Goal: Find specific fact: Find specific fact

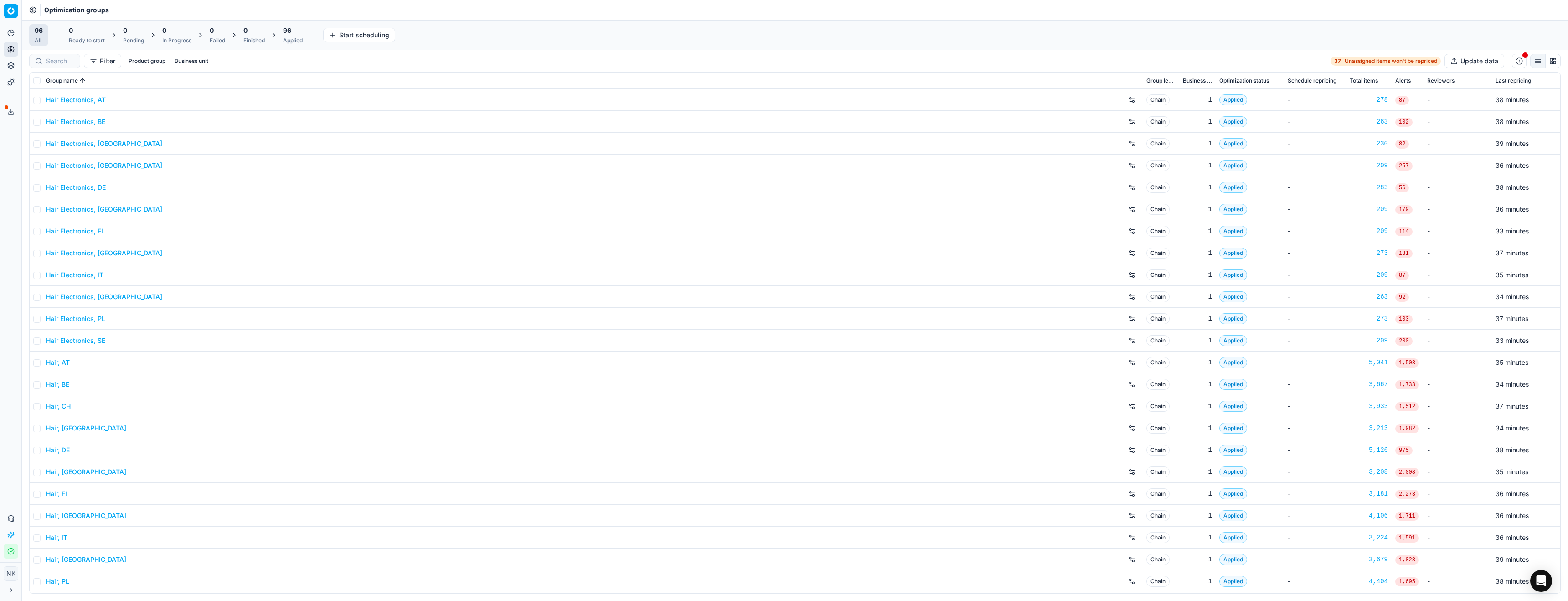
click at [82, 186] on link "Hair Electronics, DE" at bounding box center [76, 187] width 60 height 9
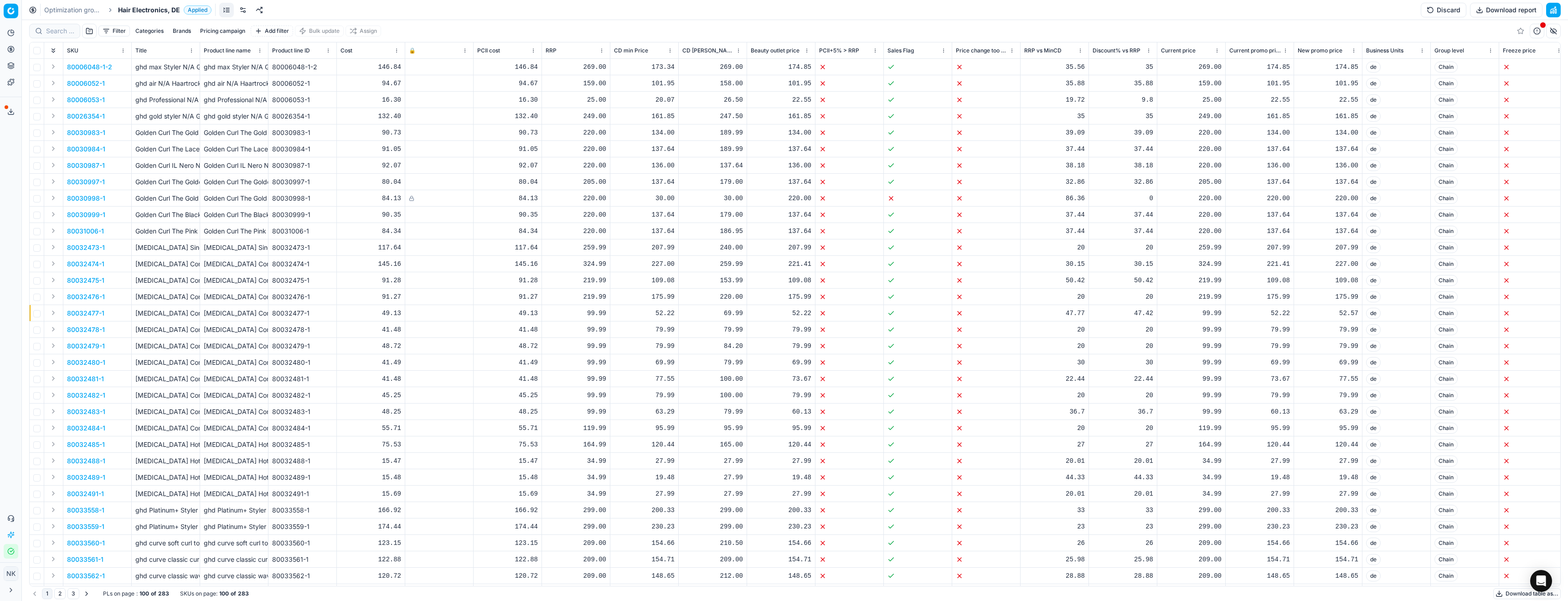
click at [153, 13] on span "Hair Electronics, DE" at bounding box center [149, 10] width 62 height 9
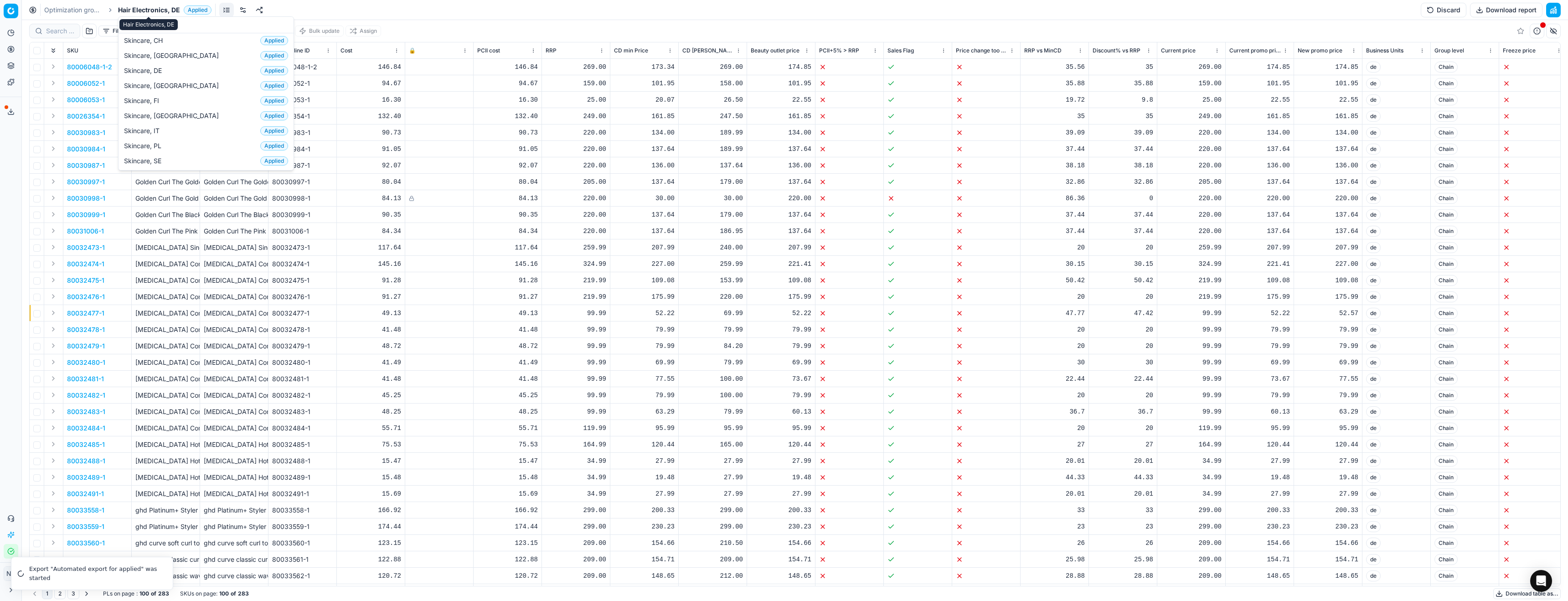
scroll to position [47, 0]
type input "skin"
click at [158, 44] on span "Skincare, CH" at bounding box center [145, 40] width 43 height 9
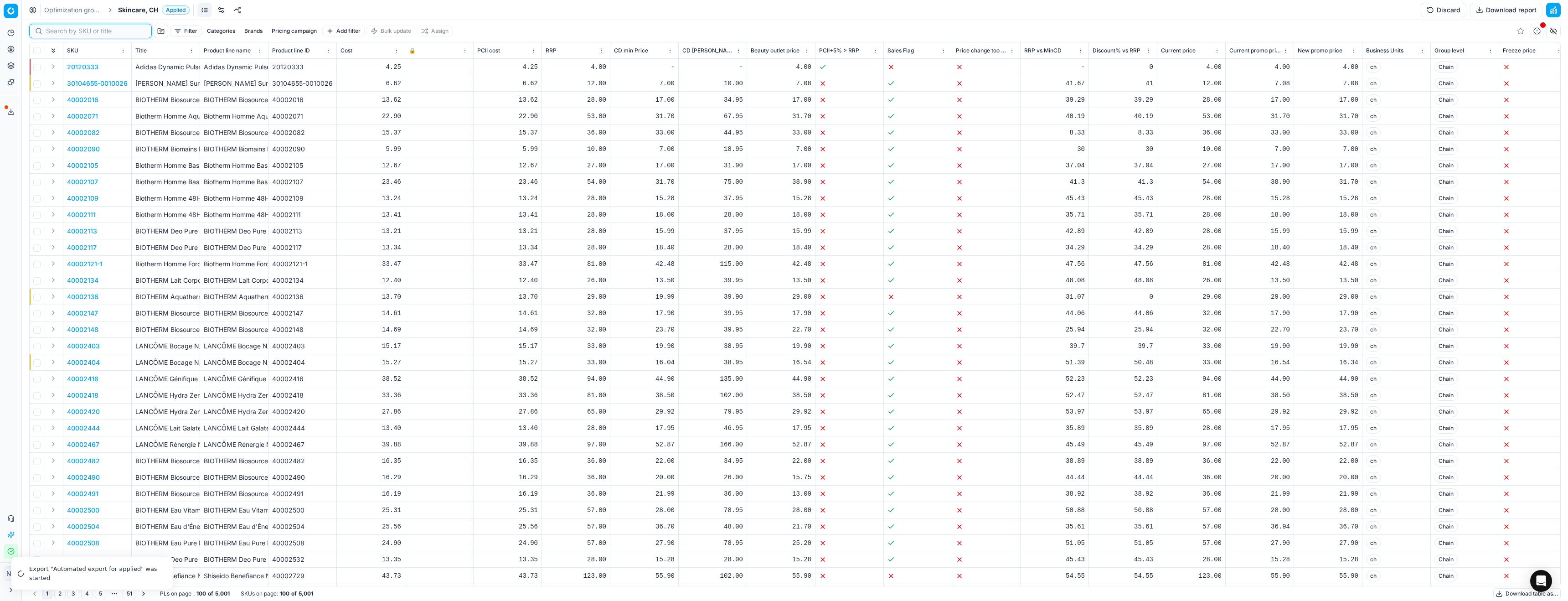
click at [52, 30] on input at bounding box center [96, 30] width 100 height 9
paste input "80049276-4"
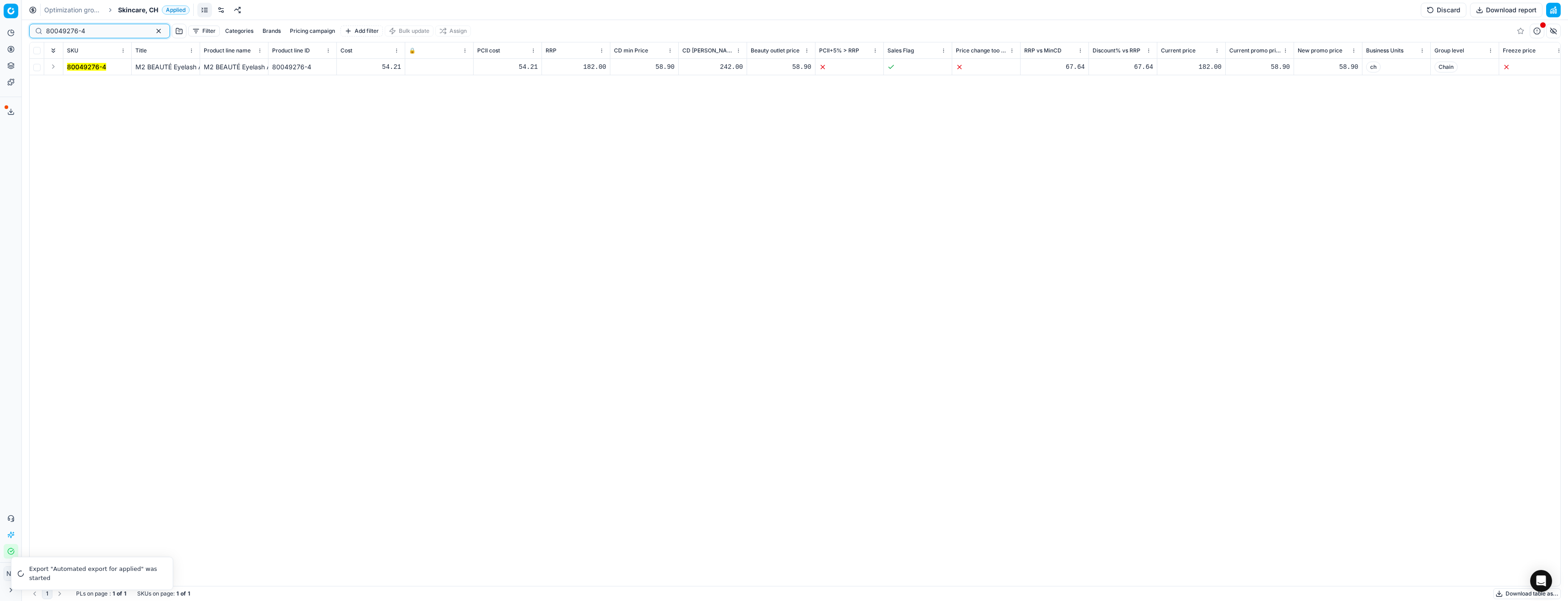
type input "80049276-4"
click at [53, 70] on button "Expand" at bounding box center [54, 66] width 11 height 11
click at [80, 86] on mark "80049276-4" at bounding box center [86, 83] width 39 height 8
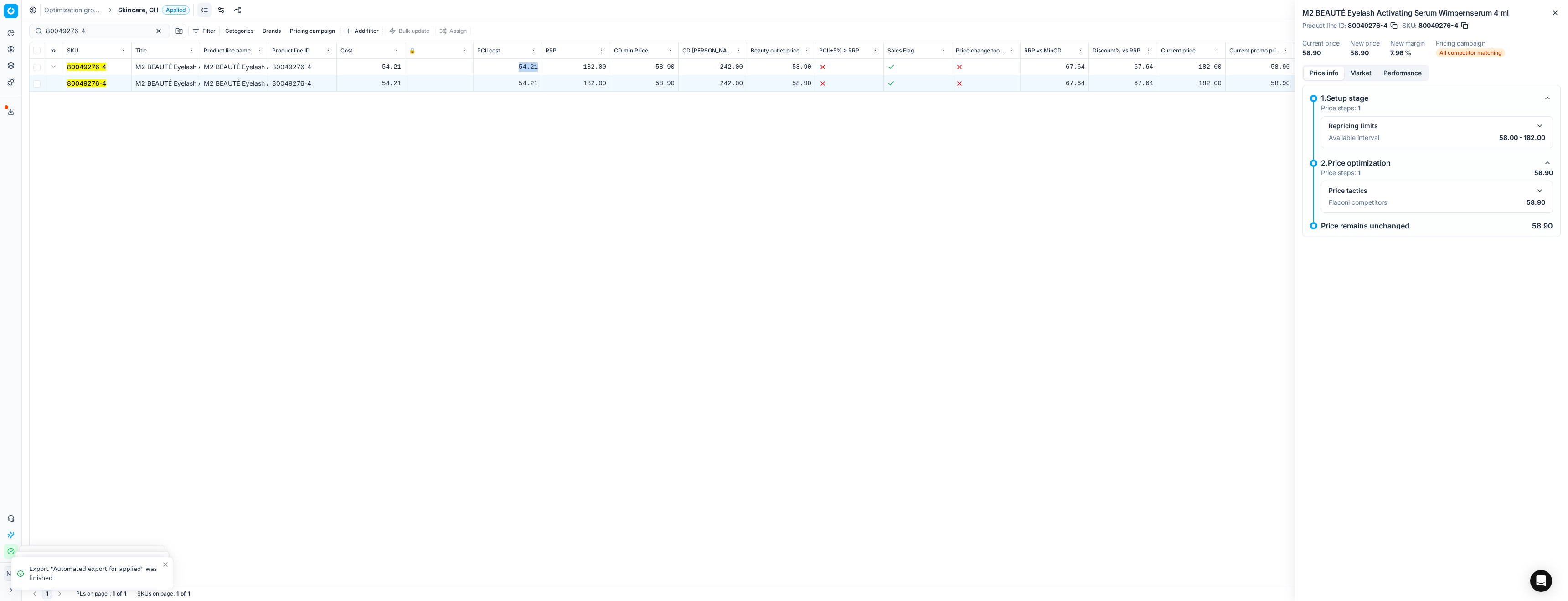
drag, startPoint x: 519, startPoint y: 66, endPoint x: 538, endPoint y: 66, distance: 19.0
click at [538, 66] on td "54.21" at bounding box center [508, 67] width 68 height 16
copy div "54.21"
click at [142, 9] on span "Skincare, CH" at bounding box center [138, 10] width 40 height 9
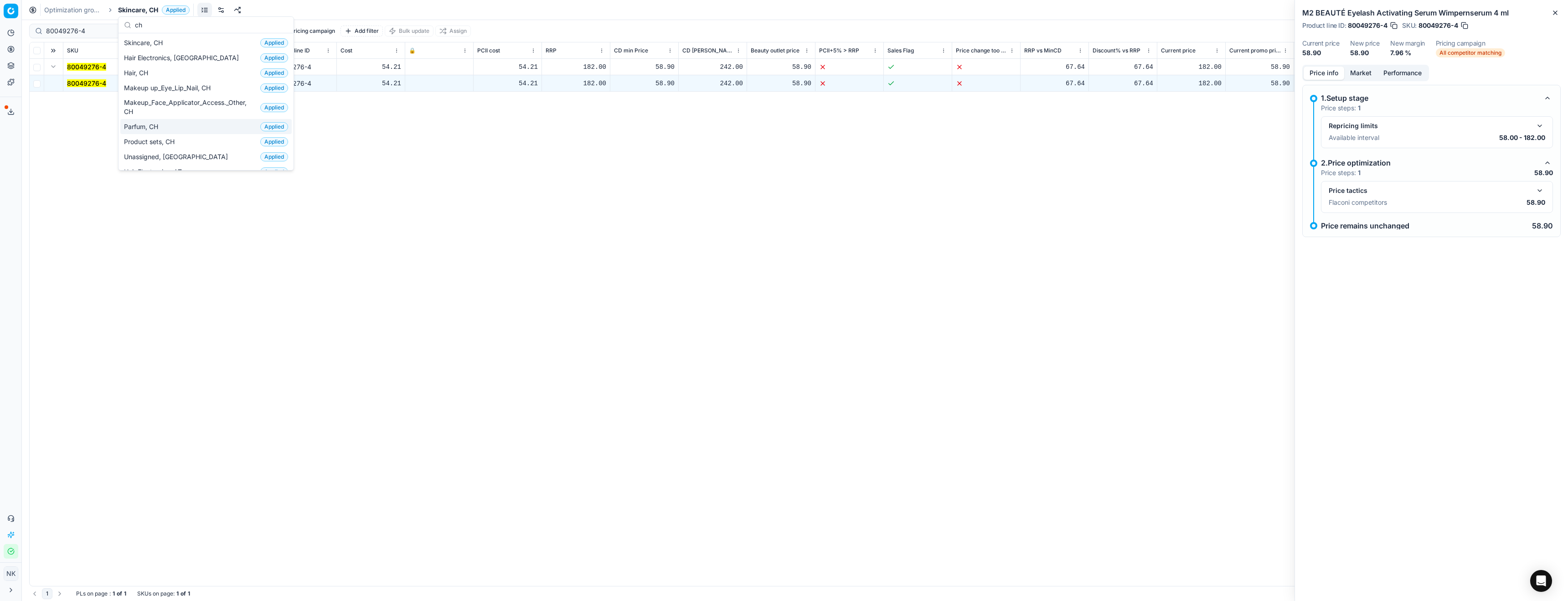
type input "ch"
click at [155, 124] on span "Parfum, CH" at bounding box center [143, 127] width 38 height 9
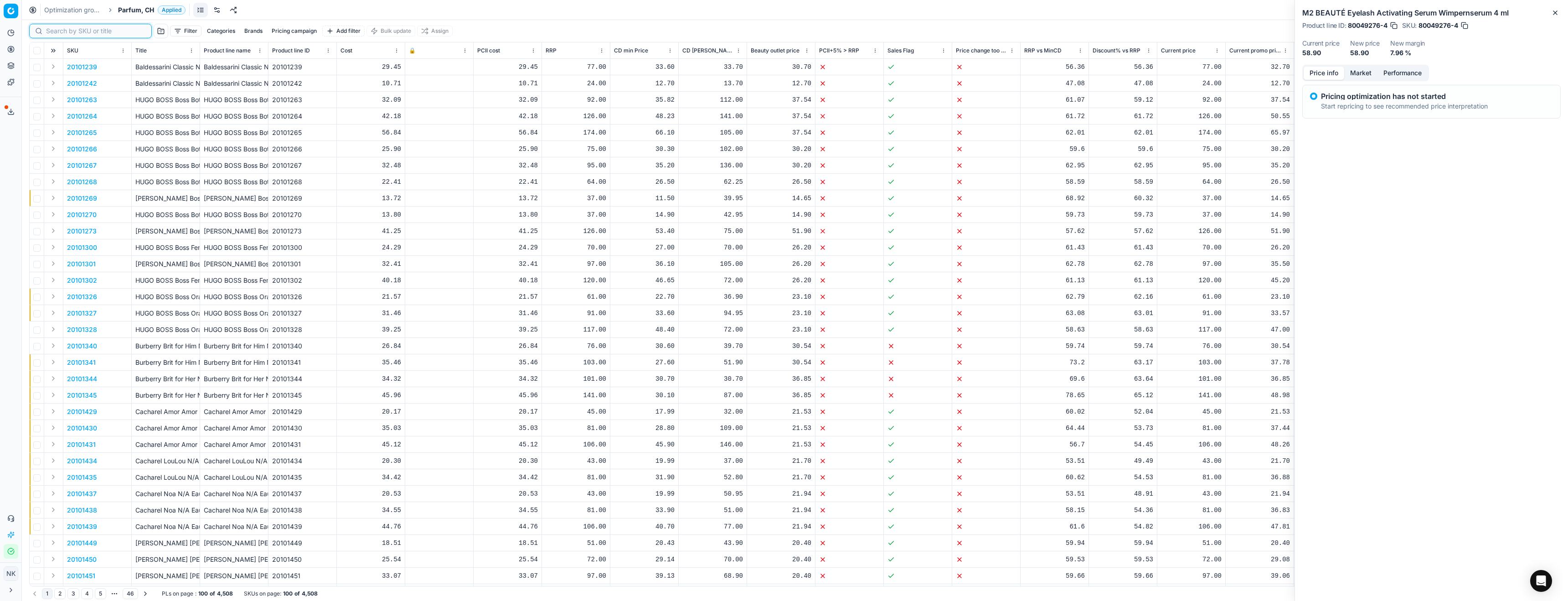
click at [58, 33] on input at bounding box center [96, 30] width 100 height 9
paste input "30103149-0011002"
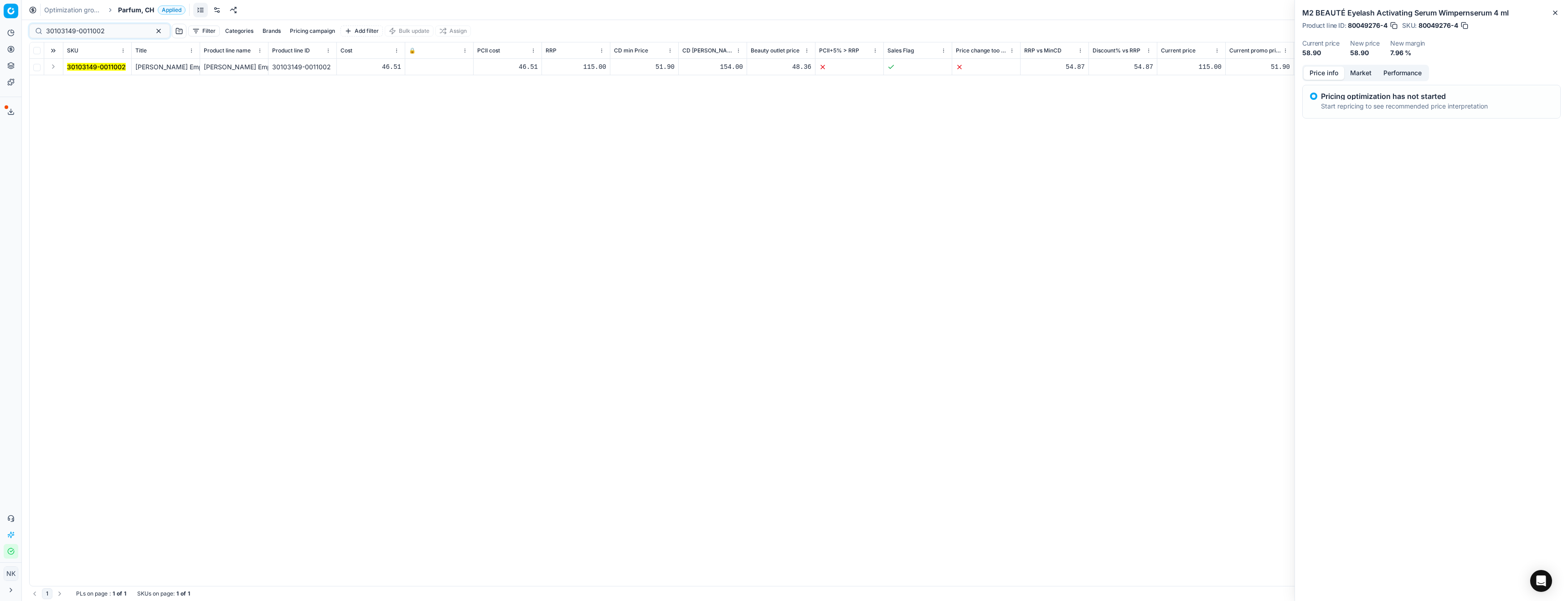
click at [51, 68] on button "Expand" at bounding box center [54, 66] width 11 height 11
click at [385, 68] on div "46.51" at bounding box center [371, 67] width 61 height 9
copy tr "46.51"
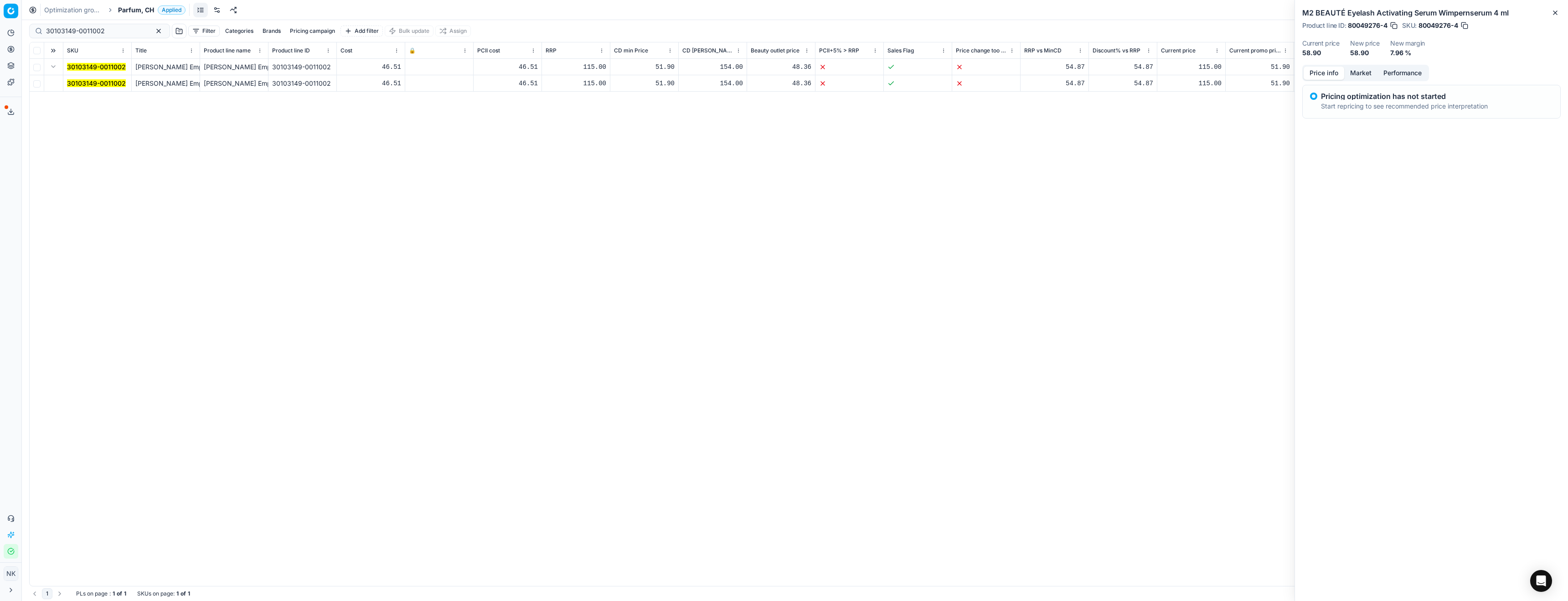
click at [388, 129] on div "30103149-0011002 [PERSON_NAME] Emporio Armani She Eau de Parfum 100 [PERSON_NAM…" at bounding box center [795, 323] width 1531 height 527
drag, startPoint x: 382, startPoint y: 65, endPoint x: 403, endPoint y: 68, distance: 21.2
click at [403, 68] on td "46.51" at bounding box center [371, 67] width 68 height 16
copy div "46.51"
click at [107, 30] on input "30103149-0011002" at bounding box center [96, 30] width 100 height 9
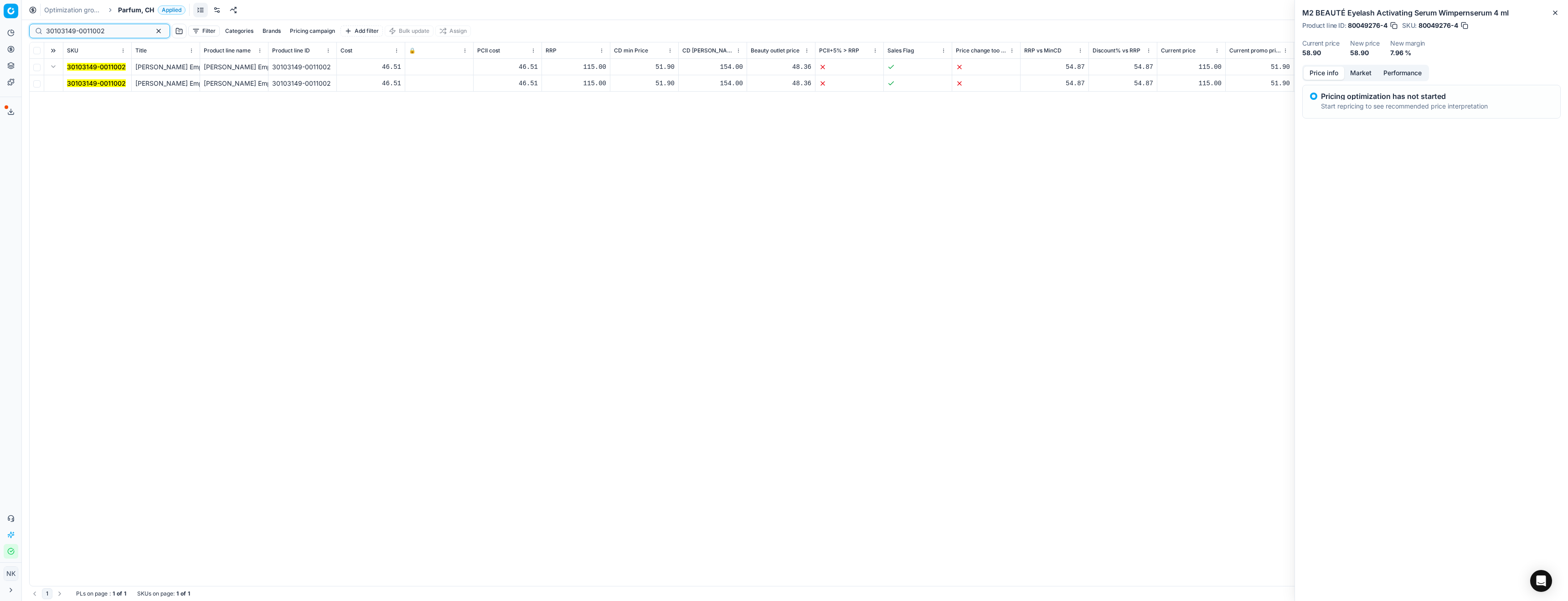
click at [107, 30] on input "30103149-0011002" at bounding box center [96, 30] width 100 height 9
paste input "80063214-150"
type input "80063214-150"
click at [49, 66] on button "Expand" at bounding box center [54, 66] width 11 height 11
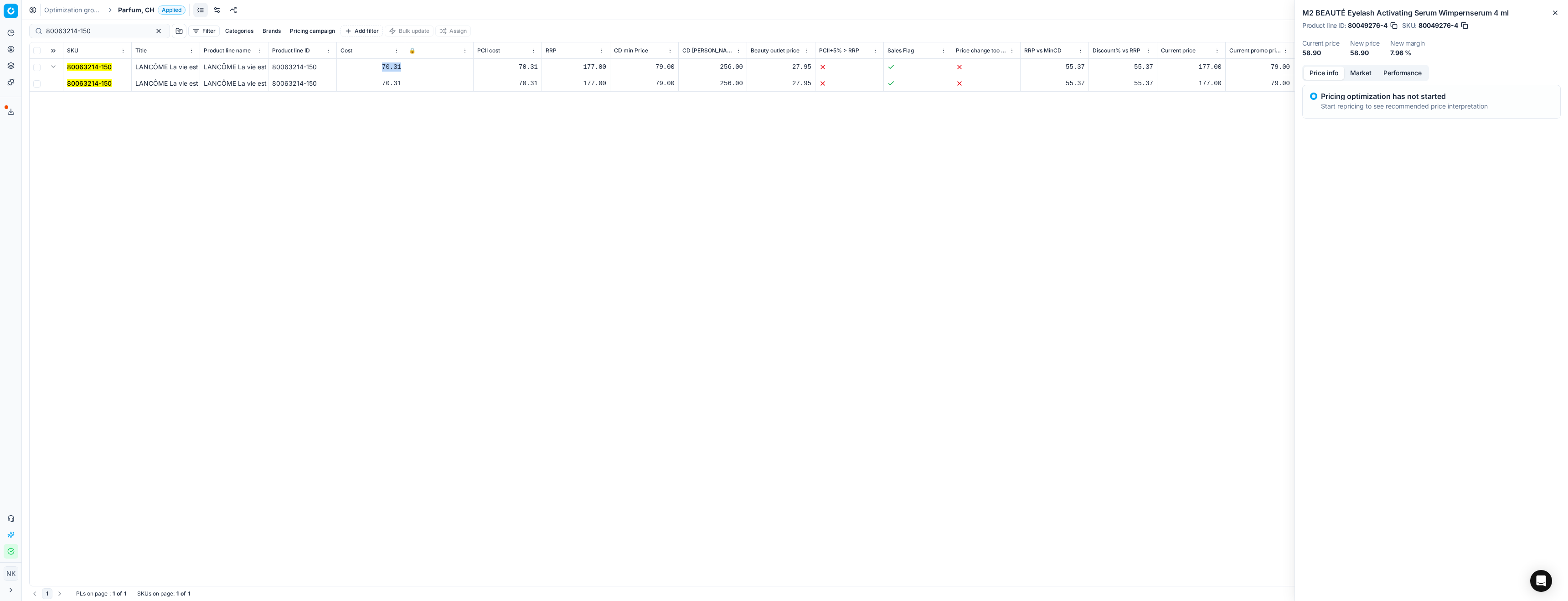
drag, startPoint x: 374, startPoint y: 61, endPoint x: 402, endPoint y: 67, distance: 28.6
click at [402, 67] on td "70.31" at bounding box center [371, 67] width 68 height 16
copy div "70.31"
click at [125, 12] on span "Parfum, CH" at bounding box center [136, 10] width 36 height 9
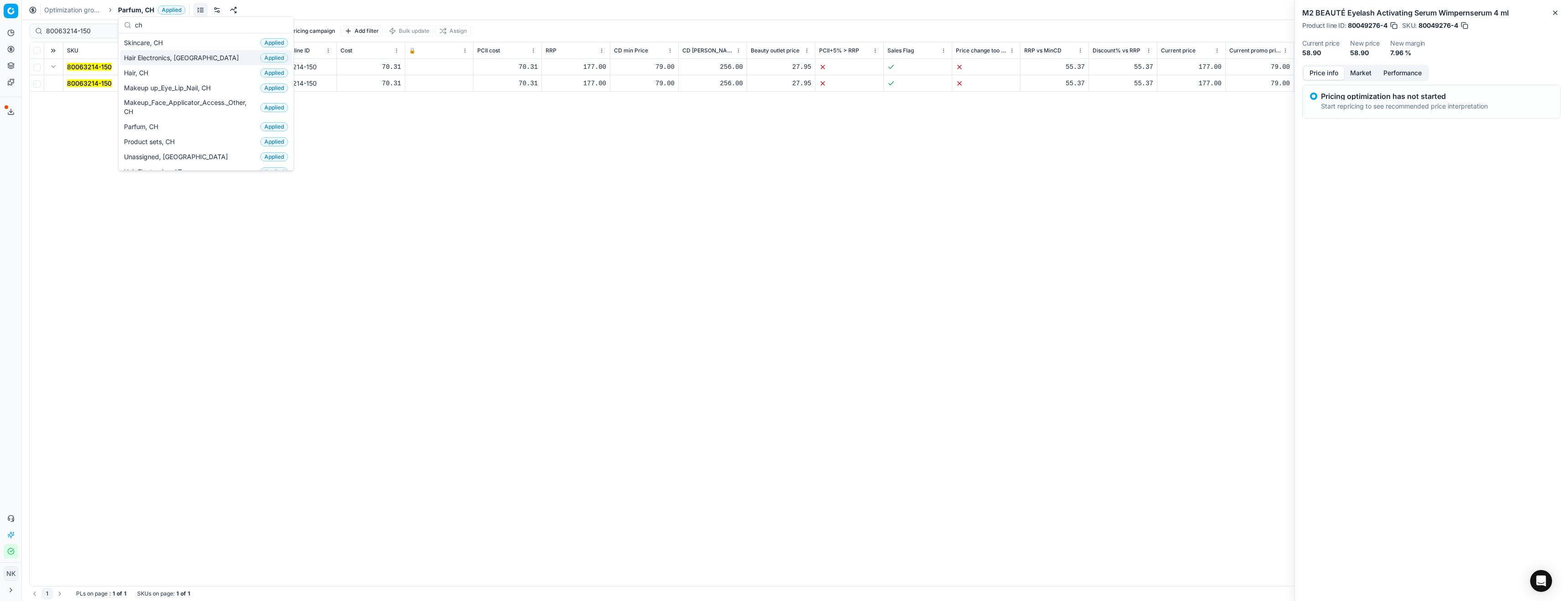
type input "ch"
click at [143, 61] on span "Hair Electronics, [GEOGRAPHIC_DATA]" at bounding box center [183, 58] width 119 height 9
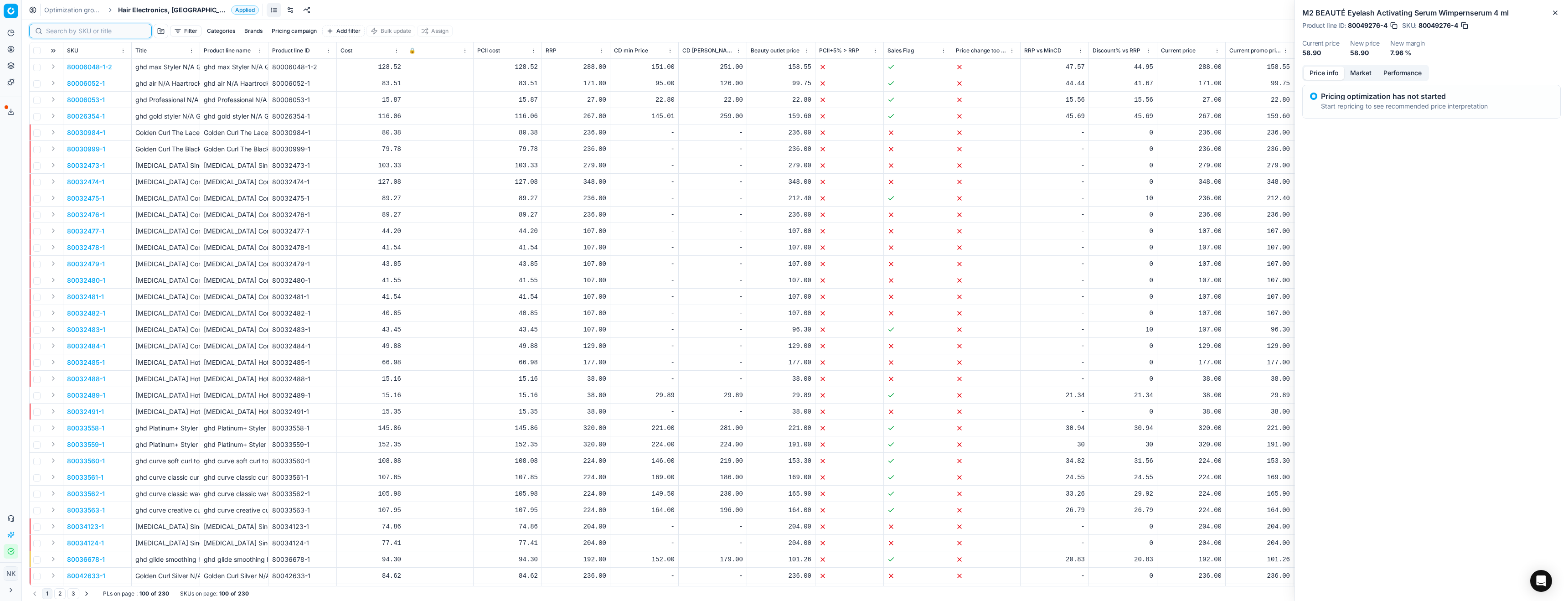
click at [54, 32] on input at bounding box center [96, 30] width 100 height 9
paste input "80054435-1"
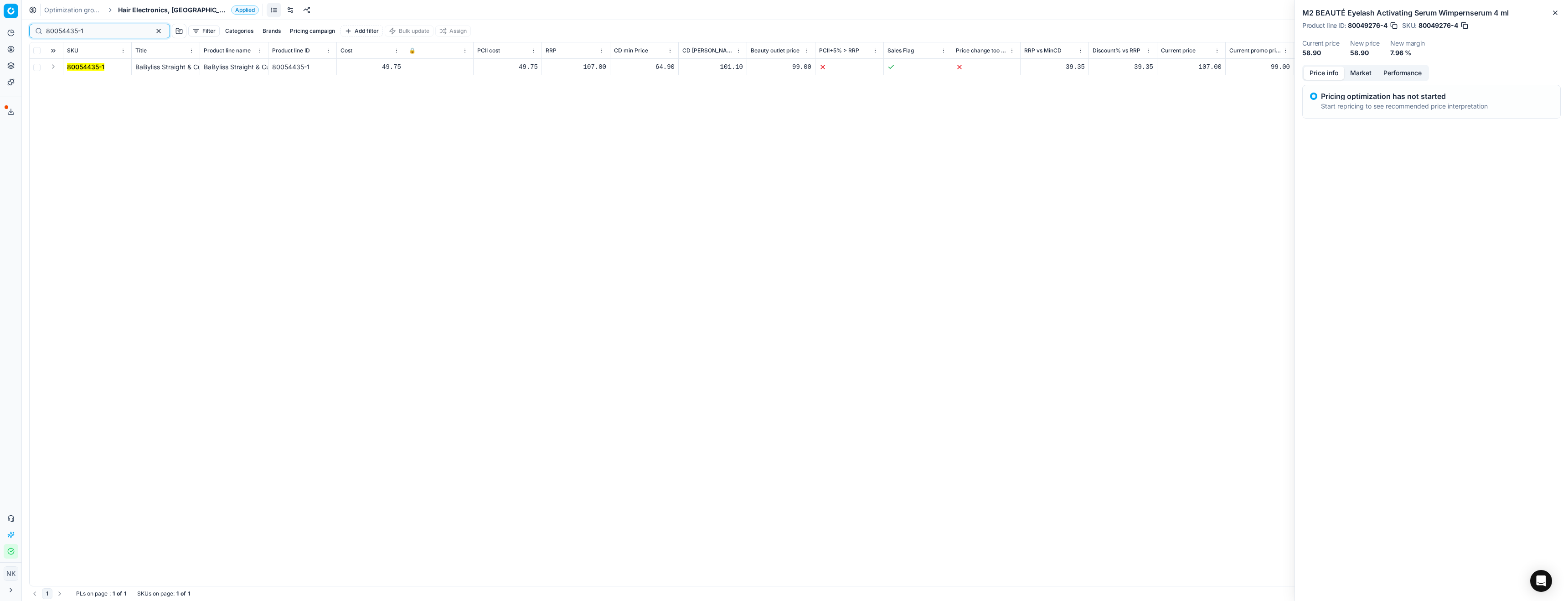
type input "80054435-1"
click at [54, 68] on button "Expand" at bounding box center [54, 66] width 11 height 11
click at [81, 81] on mark "80054435-1" at bounding box center [85, 83] width 37 height 8
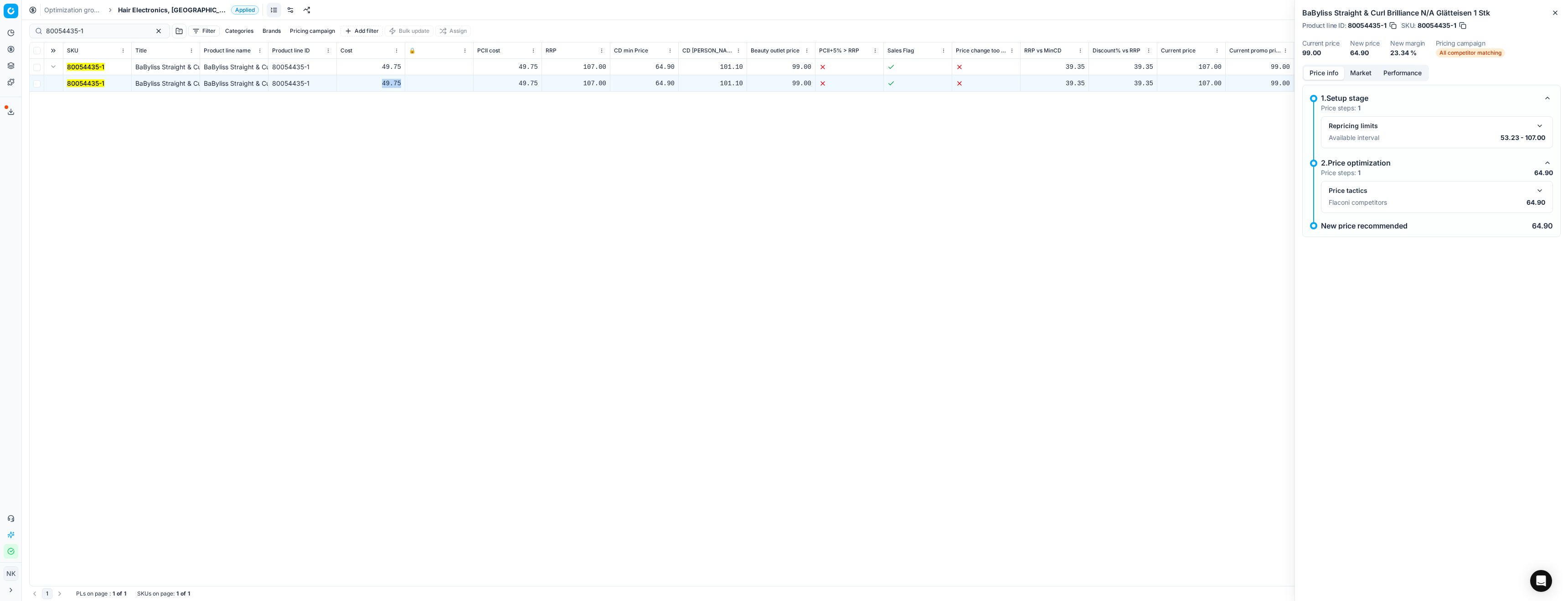
drag, startPoint x: 383, startPoint y: 83, endPoint x: 401, endPoint y: 85, distance: 18.1
click at [401, 85] on td "49.75" at bounding box center [371, 83] width 68 height 16
copy div "49.75"
click at [132, 8] on span "Hair Electronics, [GEOGRAPHIC_DATA]" at bounding box center [173, 10] width 110 height 9
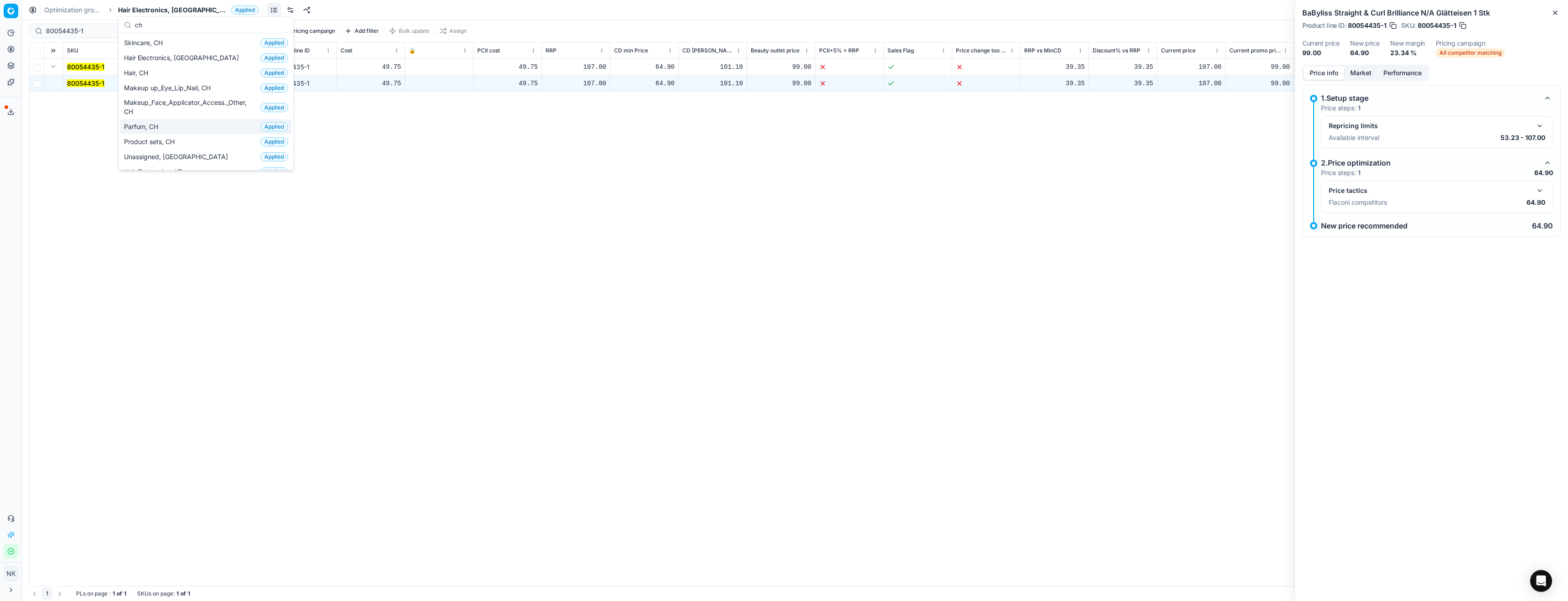
type input "ch"
click at [153, 127] on span "Parfum, CH" at bounding box center [143, 127] width 38 height 9
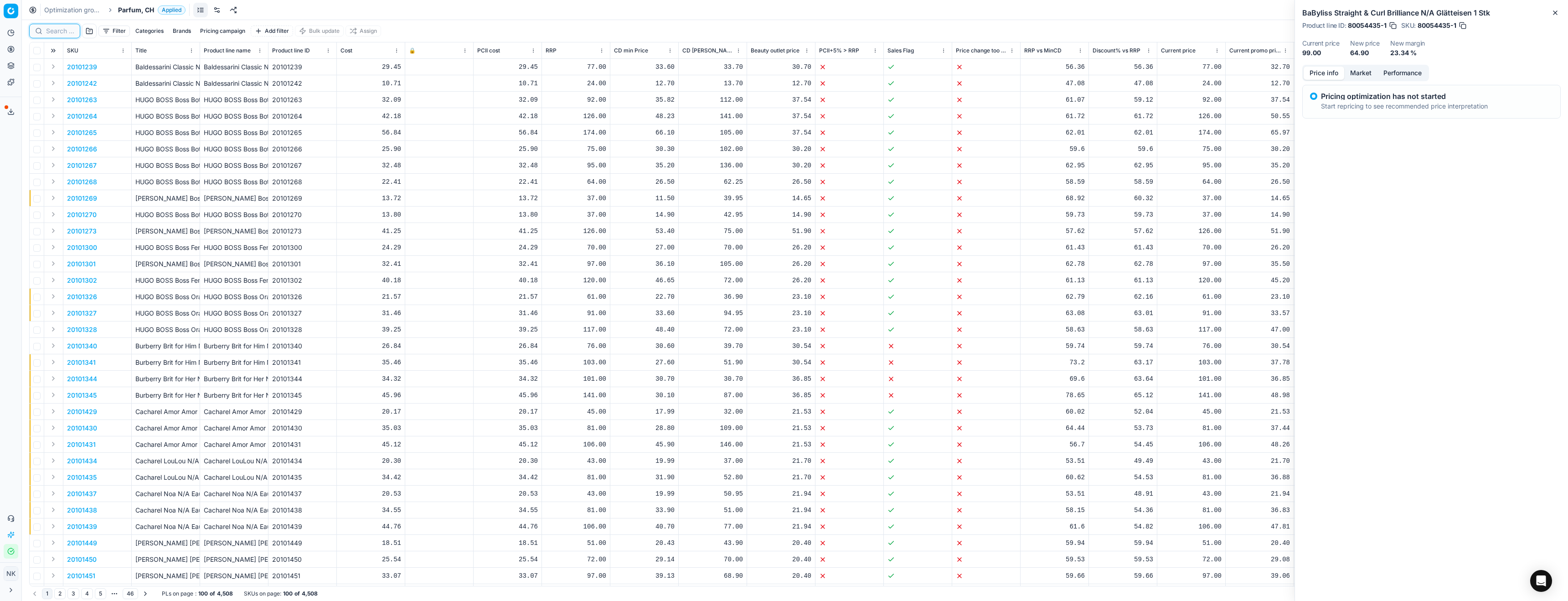
click at [54, 31] on input at bounding box center [60, 30] width 28 height 9
paste input "30103420-0005362"
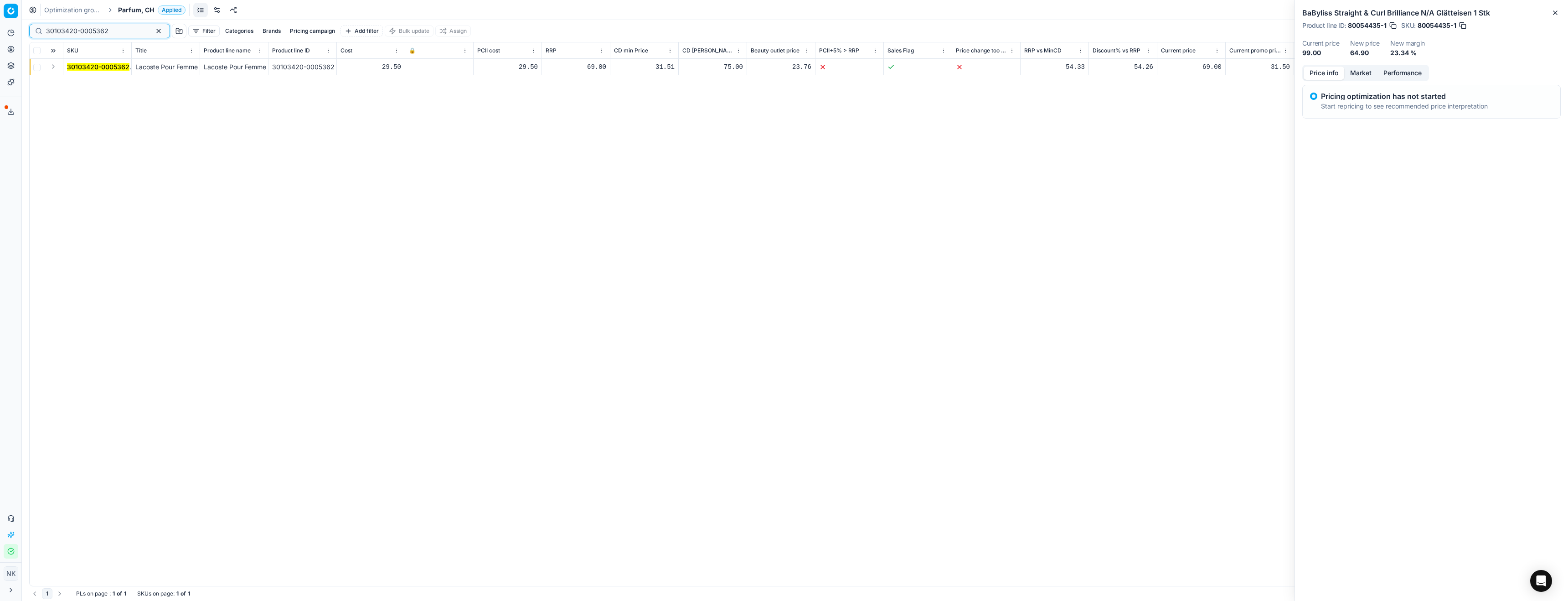
type input "30103420-0005362"
click at [55, 66] on button "Expand" at bounding box center [54, 66] width 11 height 11
click at [81, 83] on mark "30103420-0005362" at bounding box center [98, 83] width 63 height 8
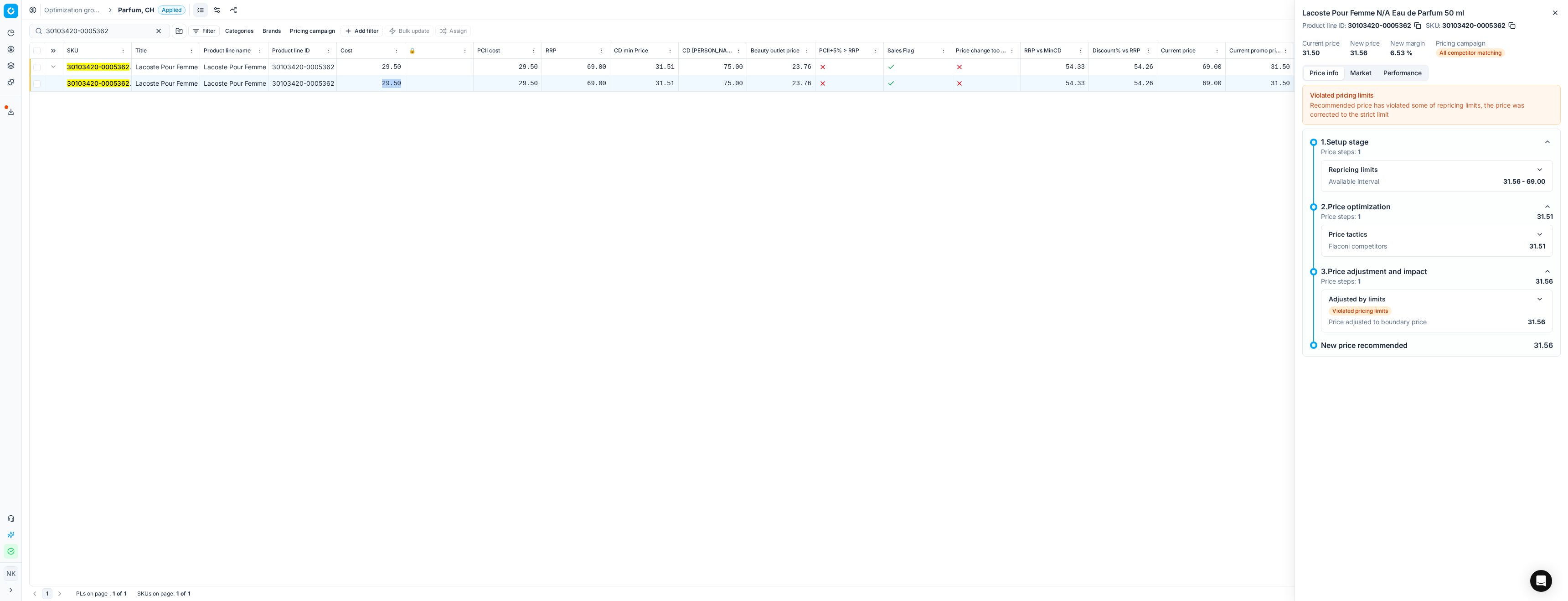
drag, startPoint x: 376, startPoint y: 83, endPoint x: 401, endPoint y: 86, distance: 25.2
click at [401, 86] on td "29.50" at bounding box center [371, 83] width 68 height 16
copy div "29.50"
